Goal: Check status: Check status

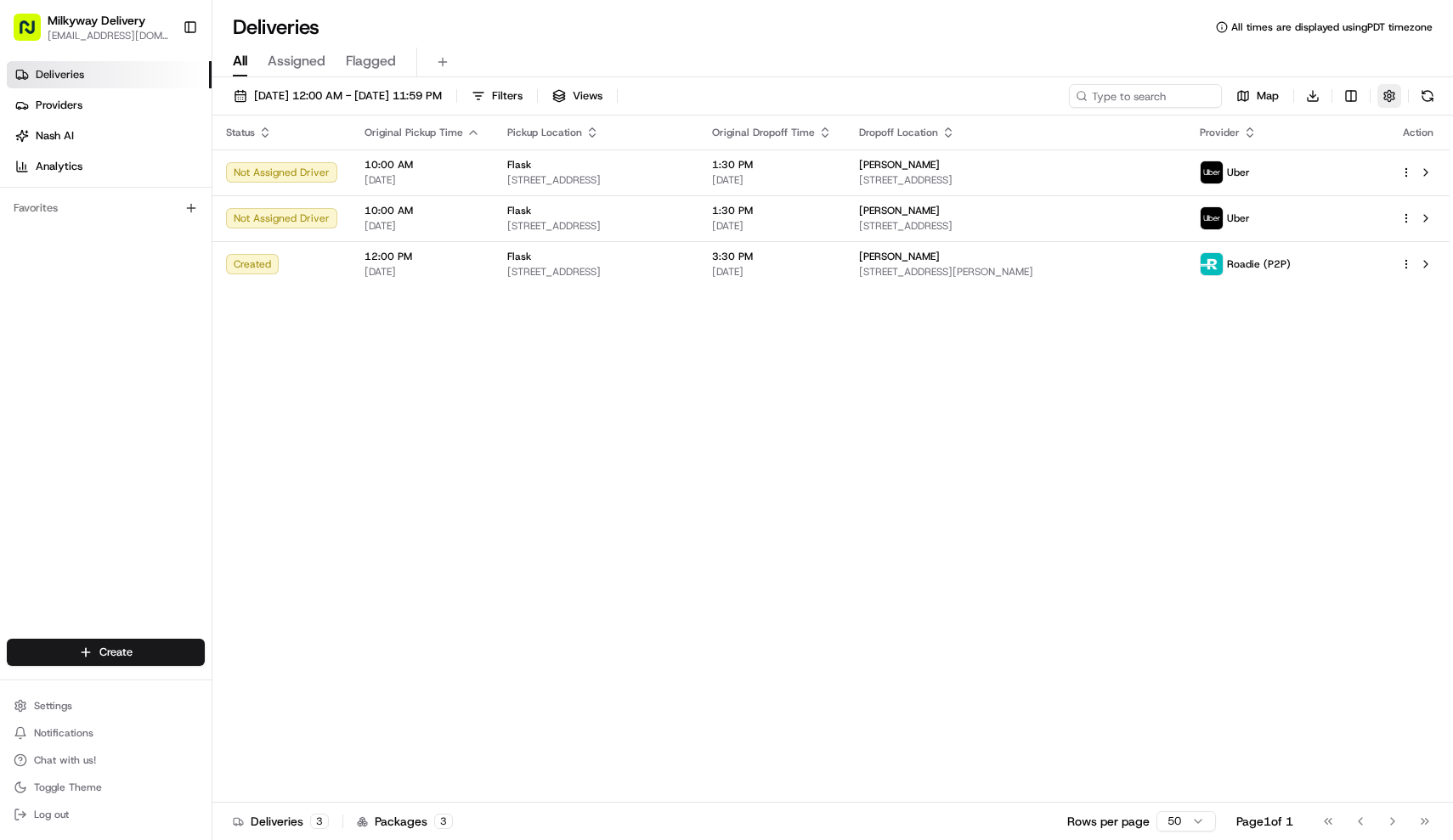
click at [1394, 92] on button "button" at bounding box center [1389, 95] width 24 height 24
click at [774, 42] on div "All Assigned Flagged" at bounding box center [833, 59] width 1241 height 37
click at [335, 94] on span "[DATE] 12:00 AM - [DATE] 11:59 PM" at bounding box center [347, 96] width 188 height 15
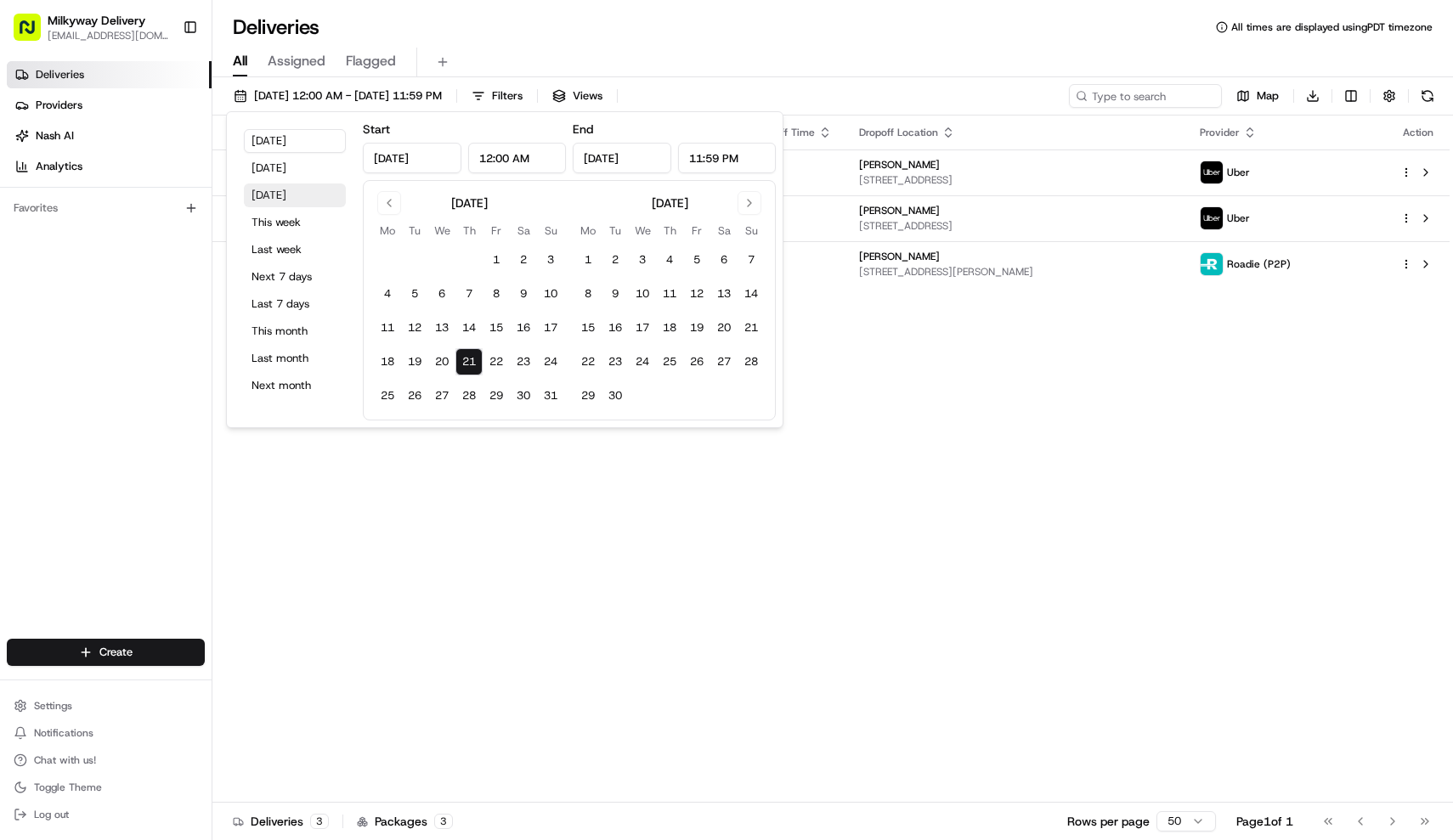
click at [297, 184] on button "[DATE]" at bounding box center [295, 194] width 102 height 24
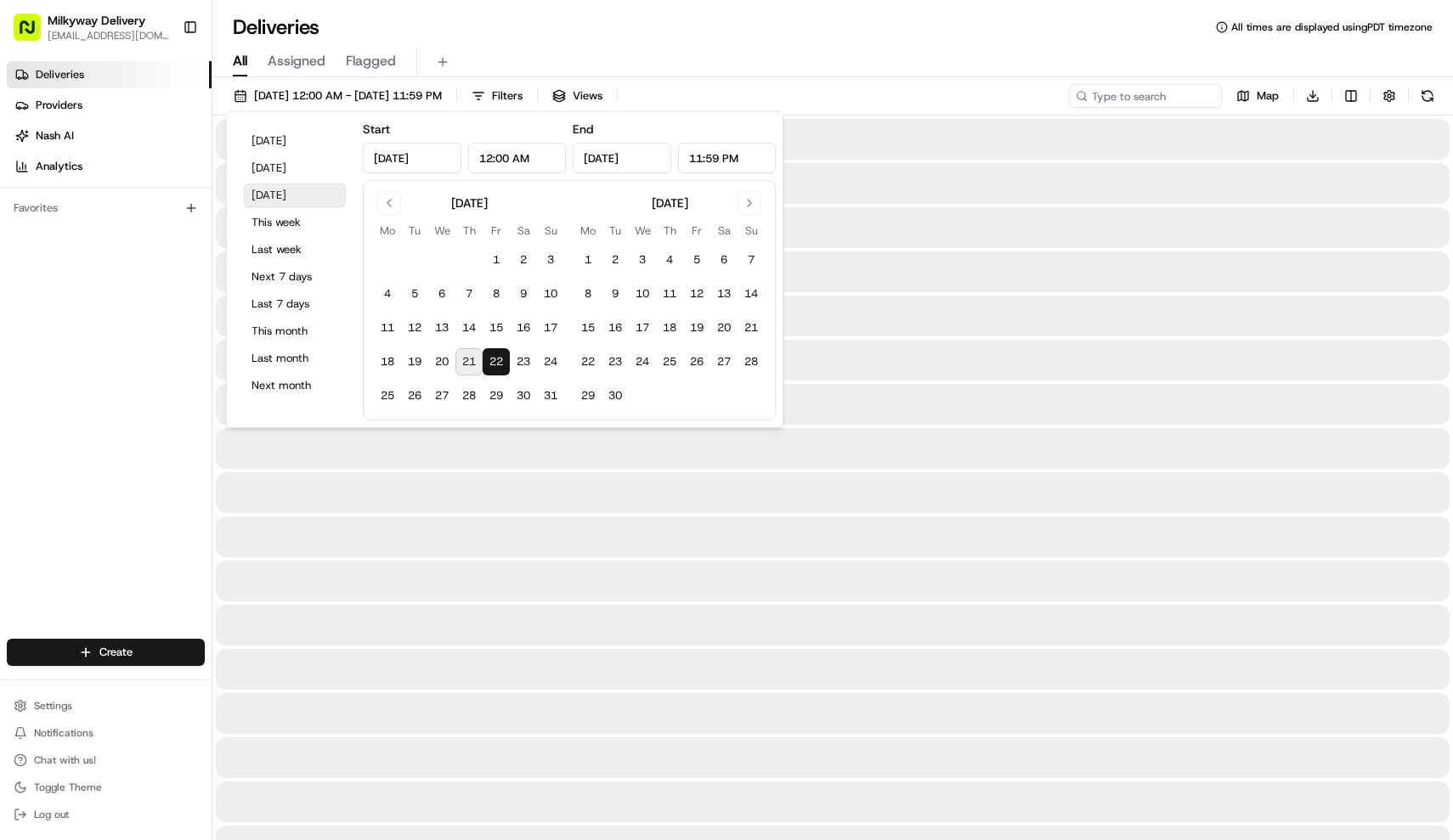
type input "[DATE]"
click at [296, 166] on button "[DATE]" at bounding box center [295, 168] width 102 height 24
type input "[DATE]"
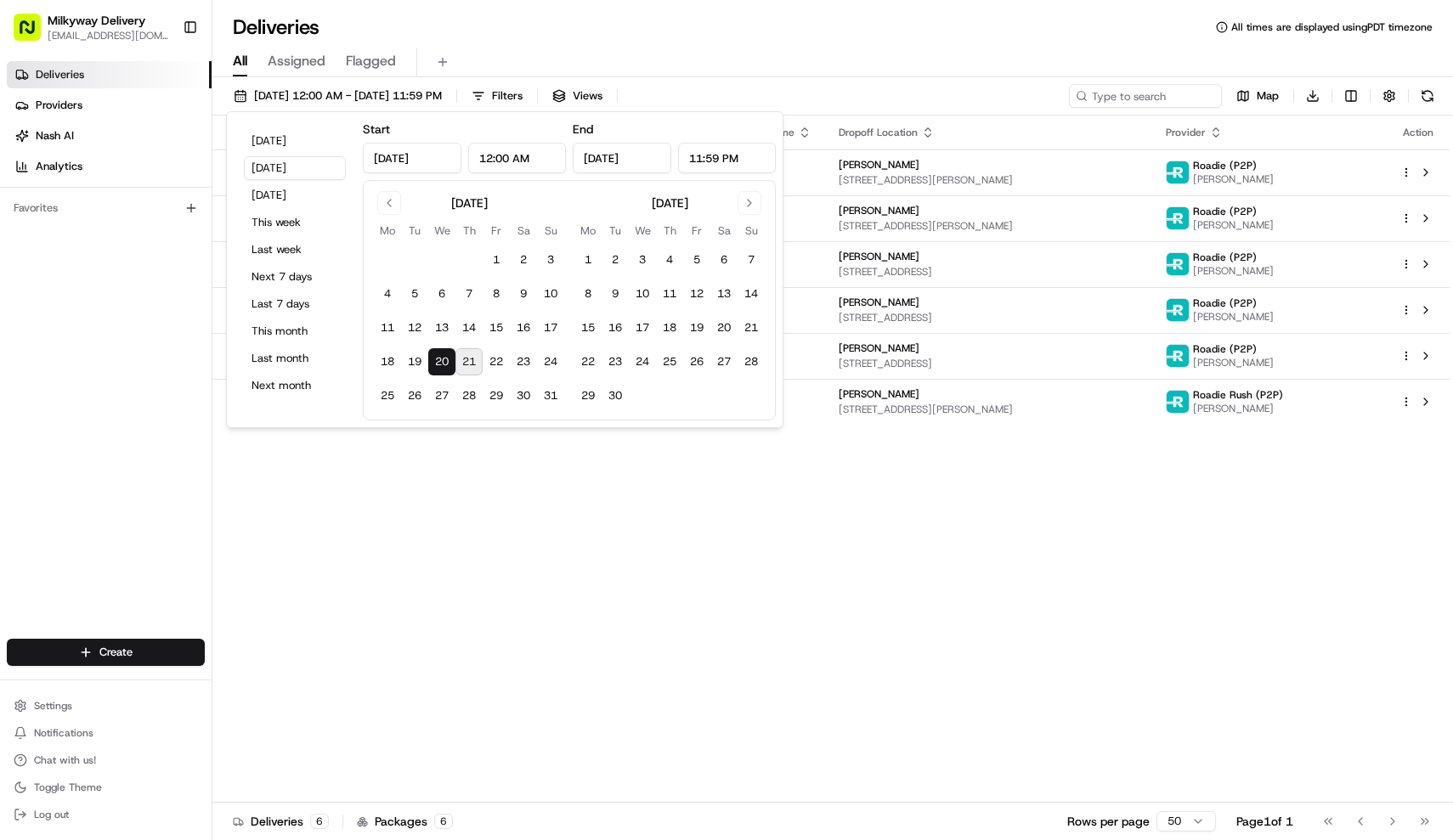
click at [598, 40] on div "Deliveries All times are displayed using PDT timezone" at bounding box center [833, 26] width 1241 height 27
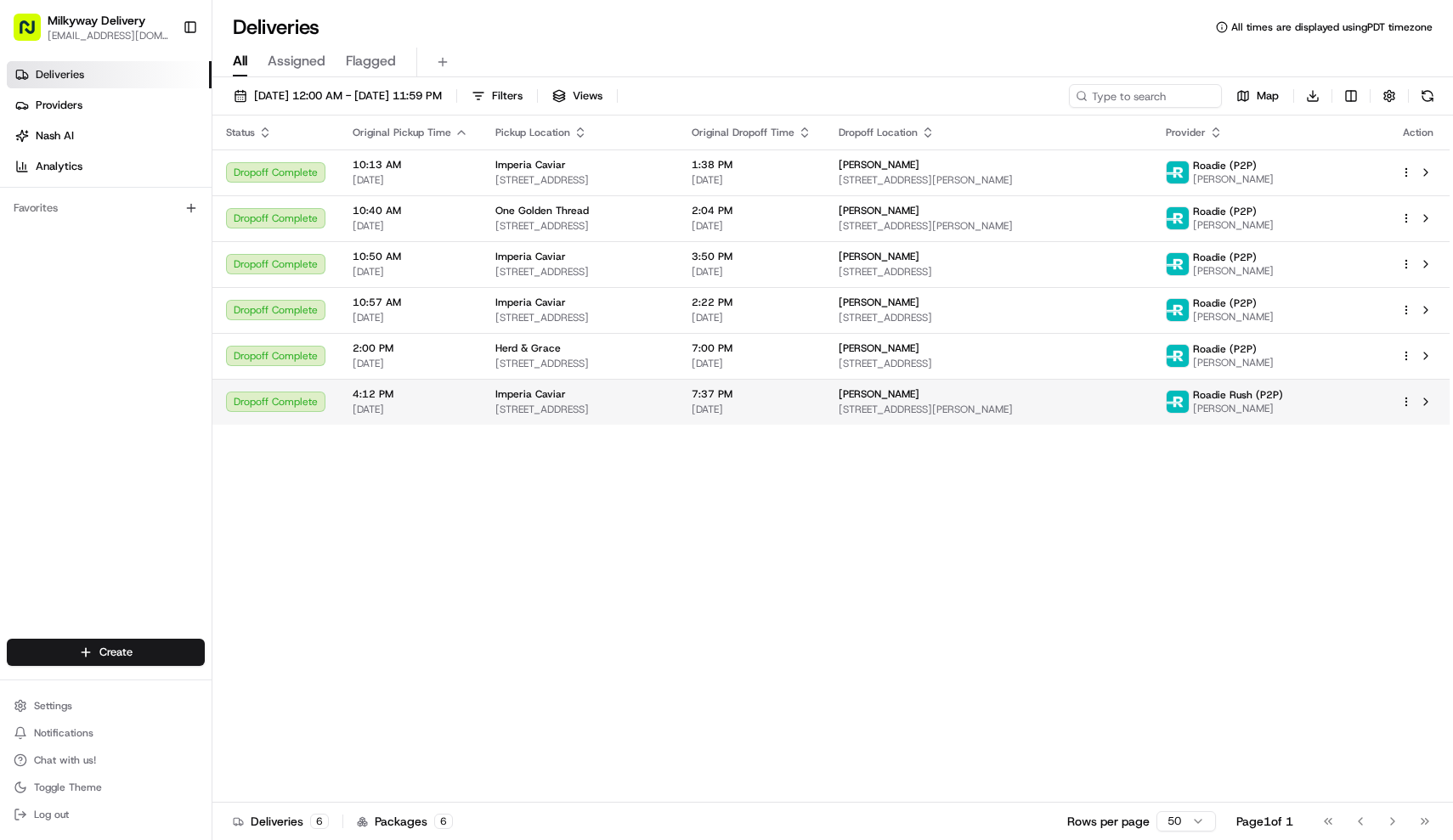
click at [540, 401] on span "Imperia Caviar" at bounding box center [531, 394] width 71 height 13
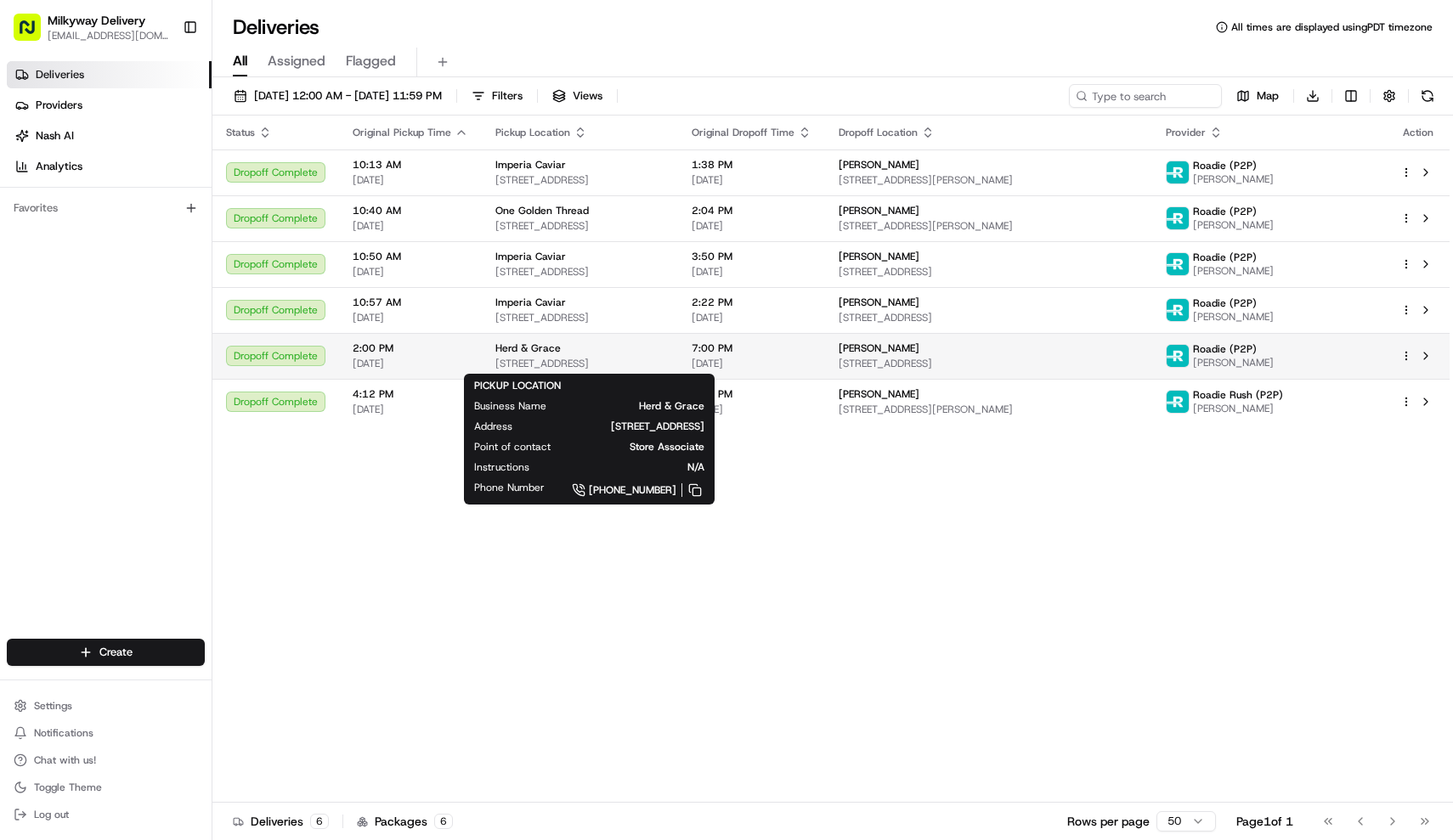
click at [531, 353] on span "Herd & Grace" at bounding box center [528, 348] width 65 height 13
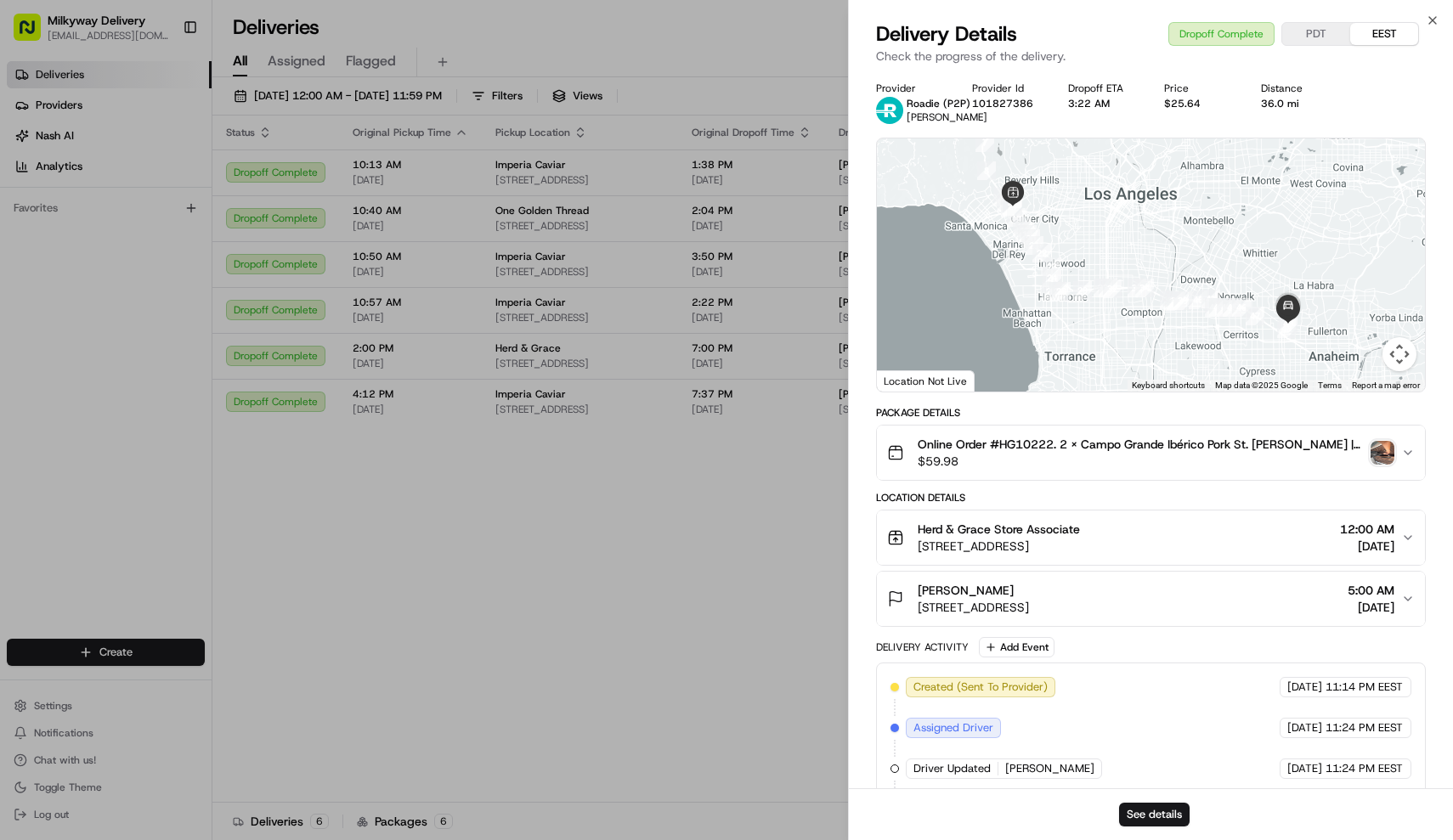
click at [1377, 454] on img "button" at bounding box center [1382, 452] width 24 height 24
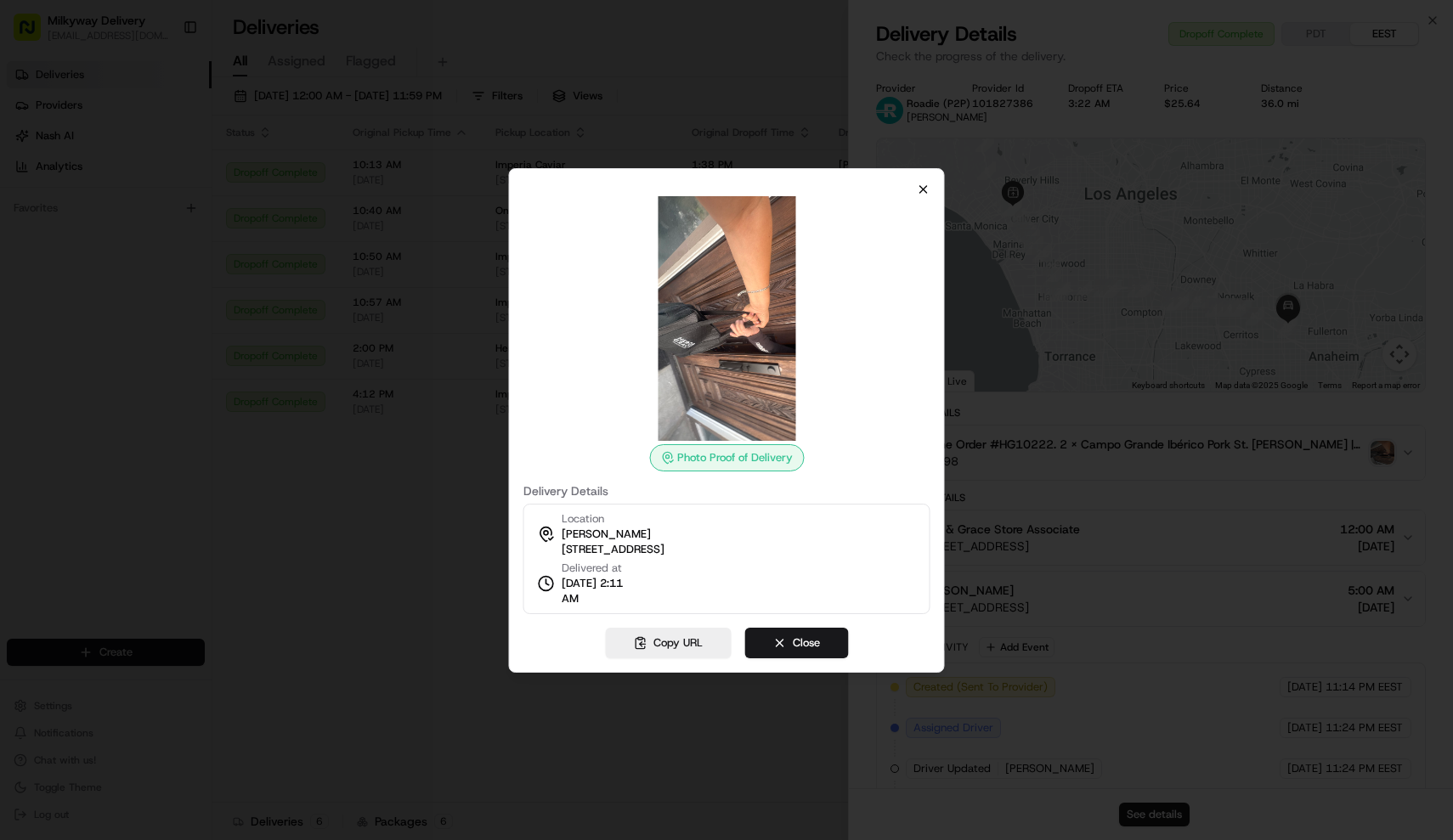
click at [920, 189] on icon "button" at bounding box center [923, 189] width 13 height 13
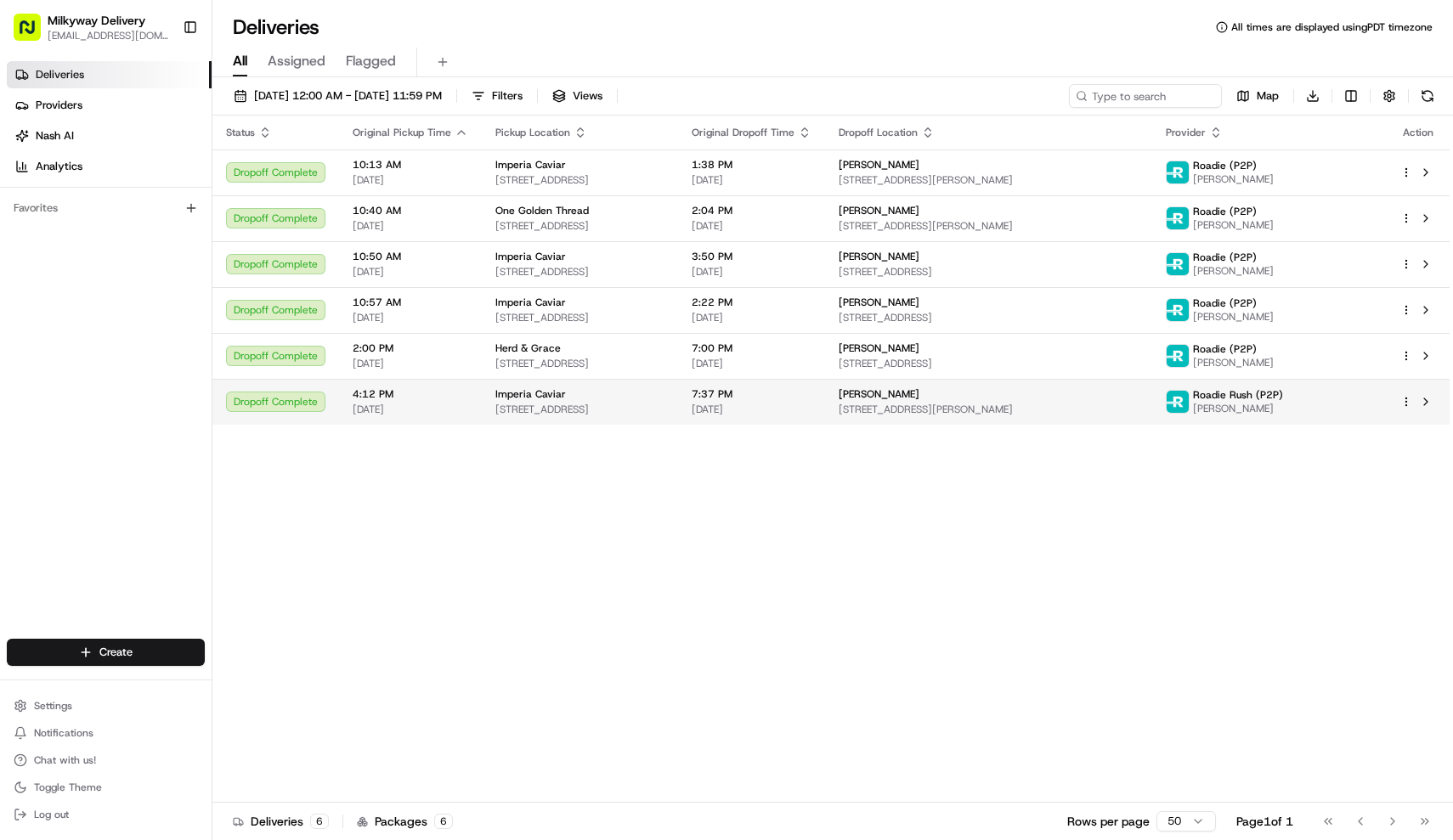
click at [643, 403] on span "[STREET_ADDRESS]" at bounding box center [580, 410] width 169 height 13
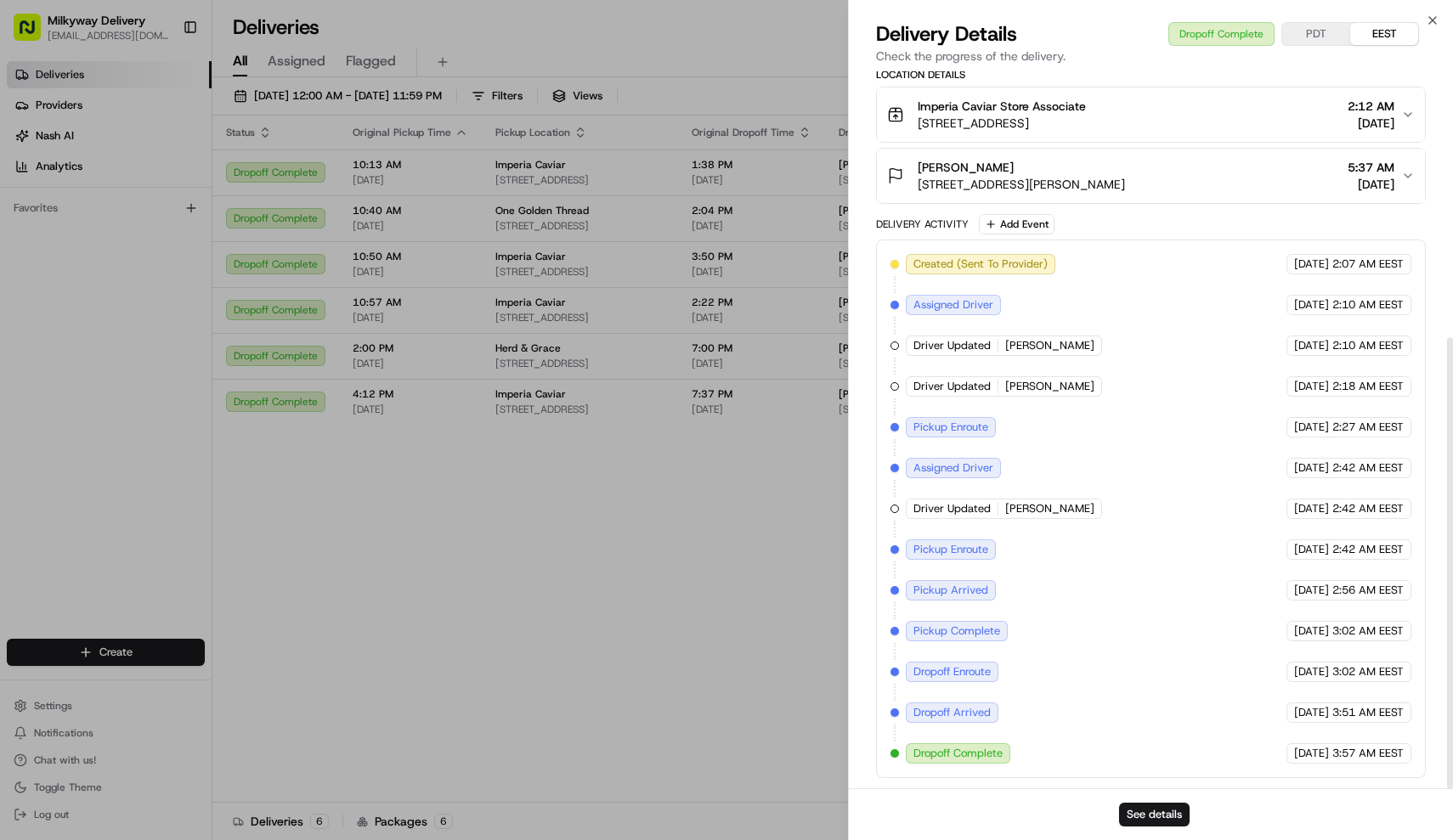
scroll to position [423, 0]
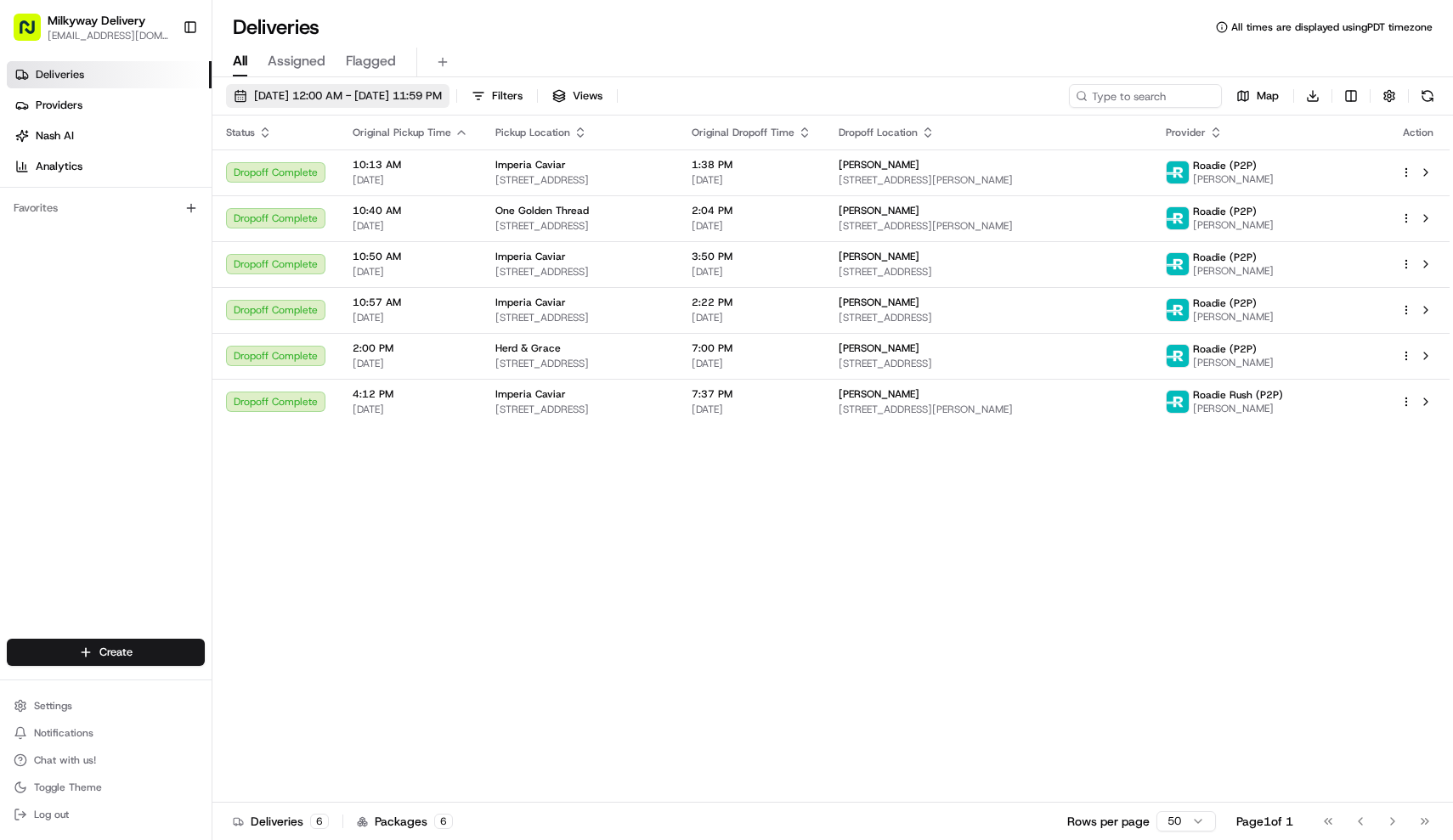
click at [429, 92] on span "[DATE] 12:00 AM - [DATE] 11:59 PM" at bounding box center [347, 96] width 188 height 15
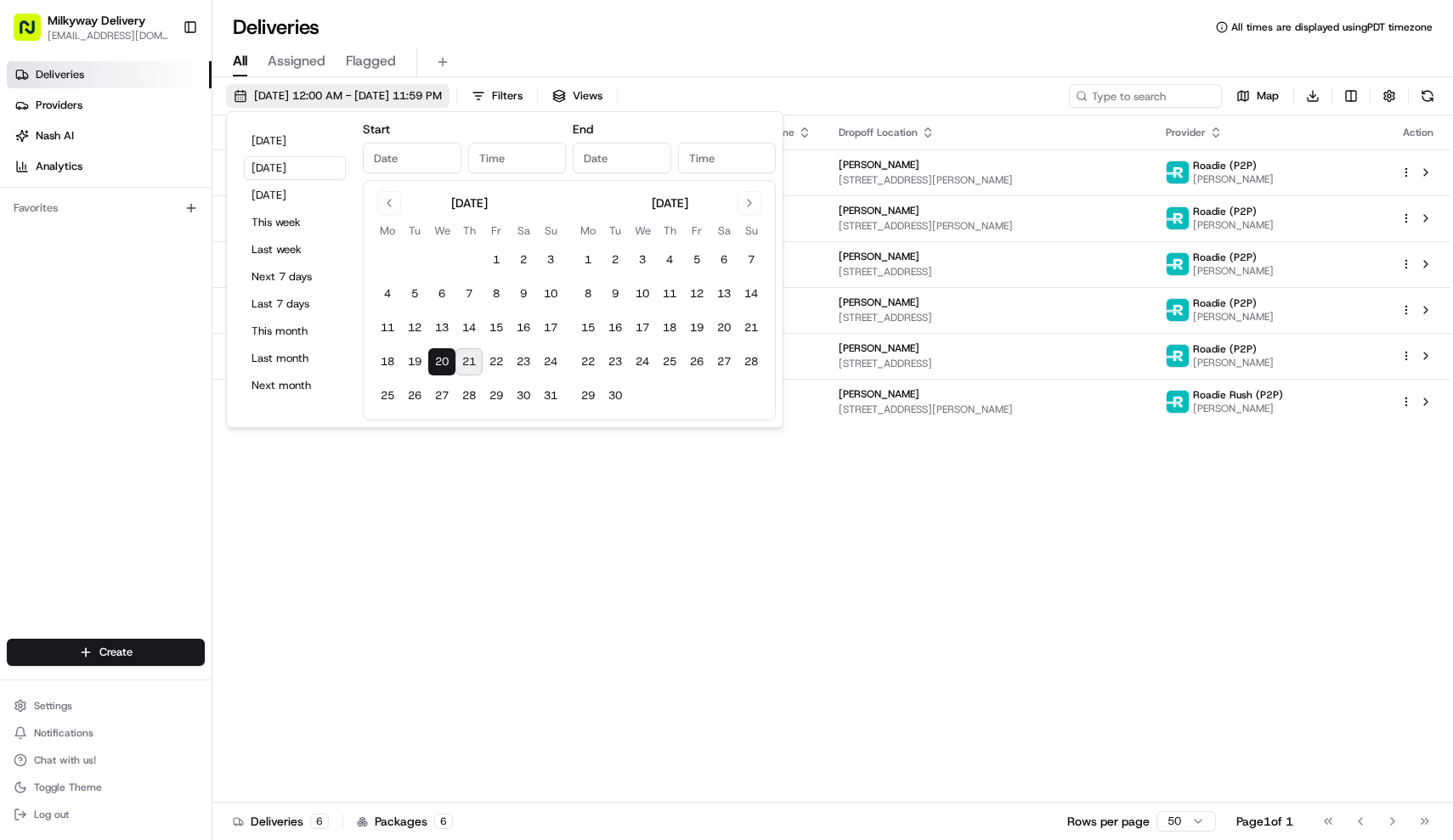
type input "[DATE]"
type input "12:00 AM"
type input "[DATE]"
type input "11:59 PM"
click at [306, 134] on button "[DATE]" at bounding box center [295, 141] width 102 height 24
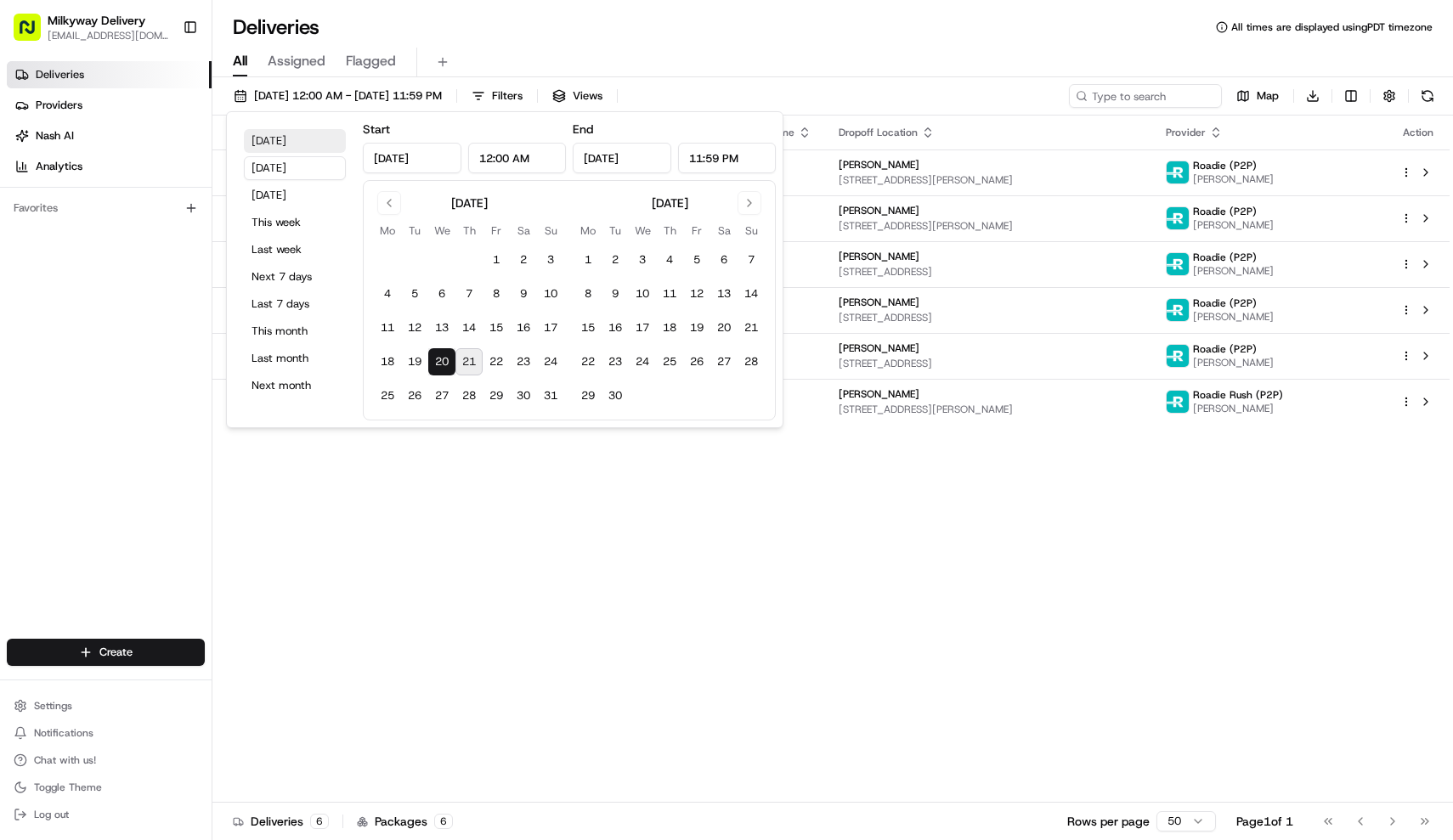
type input "[DATE]"
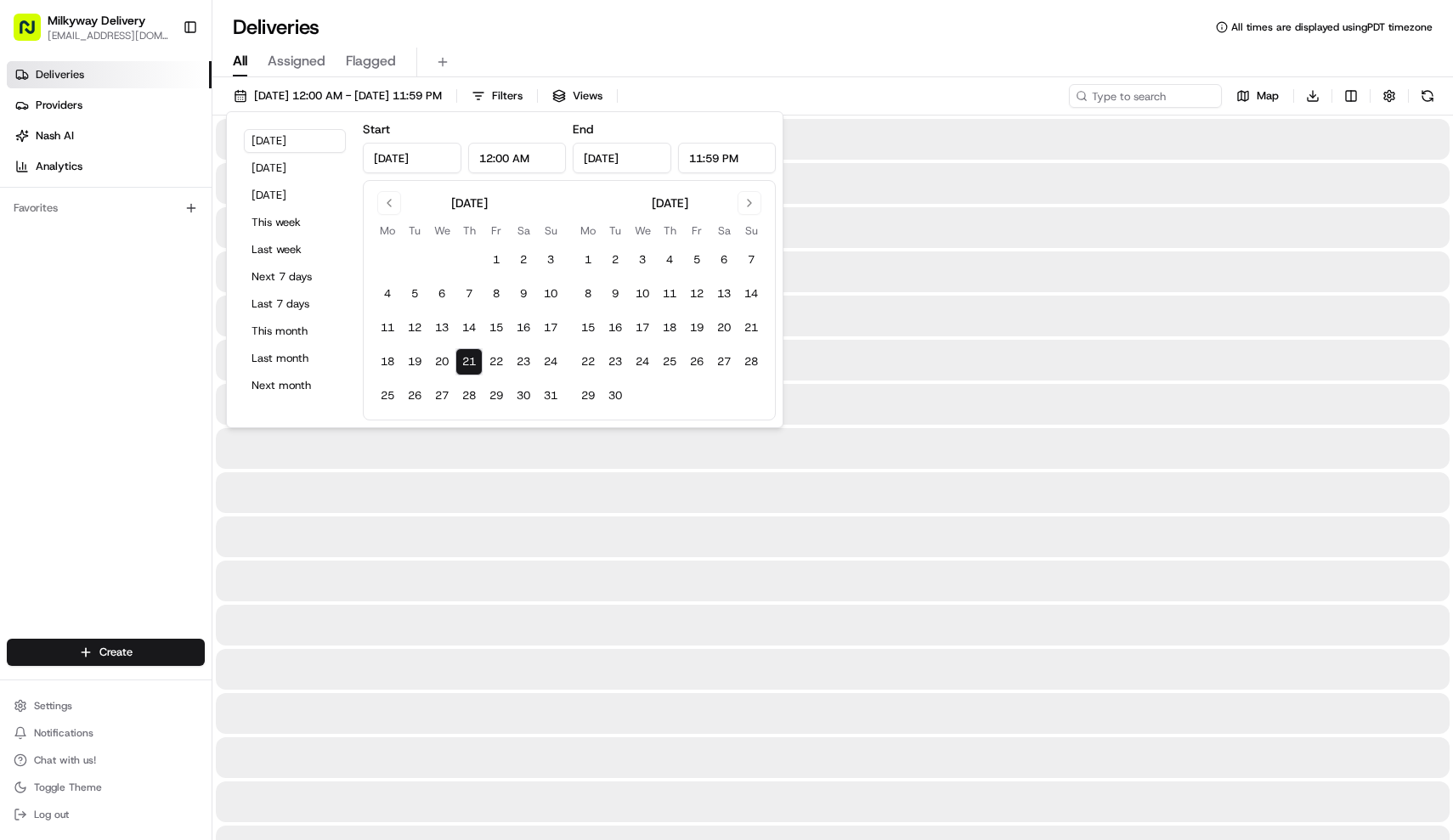
click at [643, 40] on div "Deliveries All times are displayed using PDT timezone" at bounding box center [833, 26] width 1241 height 27
